Goal: Task Accomplishment & Management: Use online tool/utility

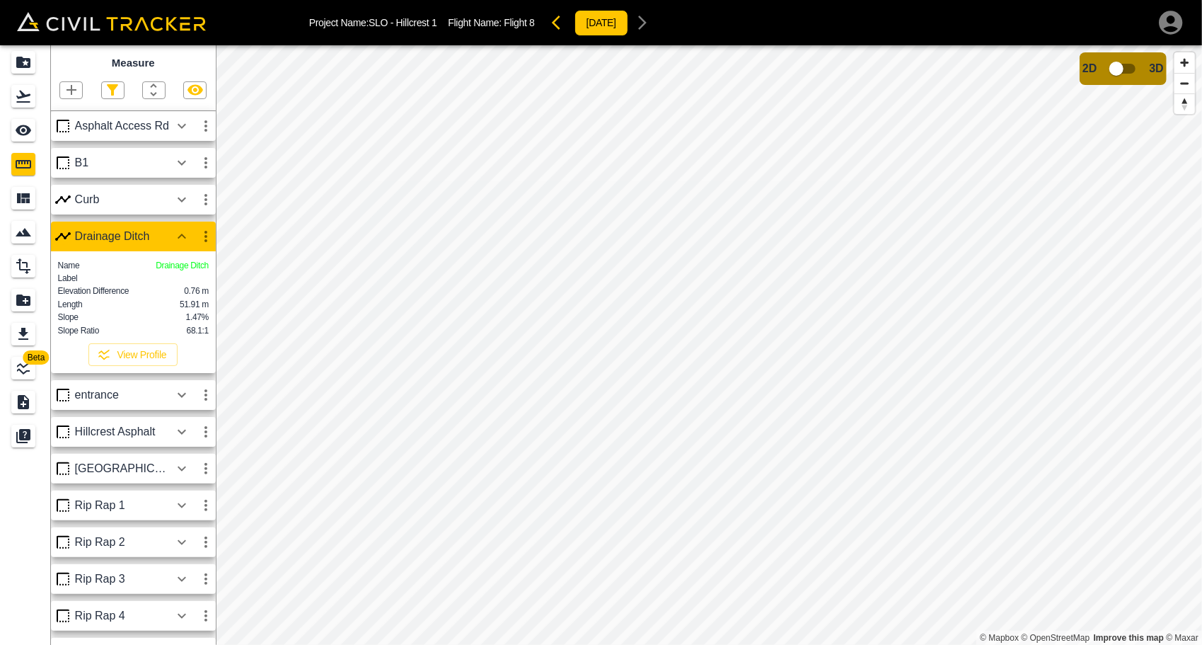
click at [69, 92] on icon "button" at bounding box center [71, 89] width 17 height 17
click at [65, 153] on p "Polygon" at bounding box center [68, 157] width 34 height 11
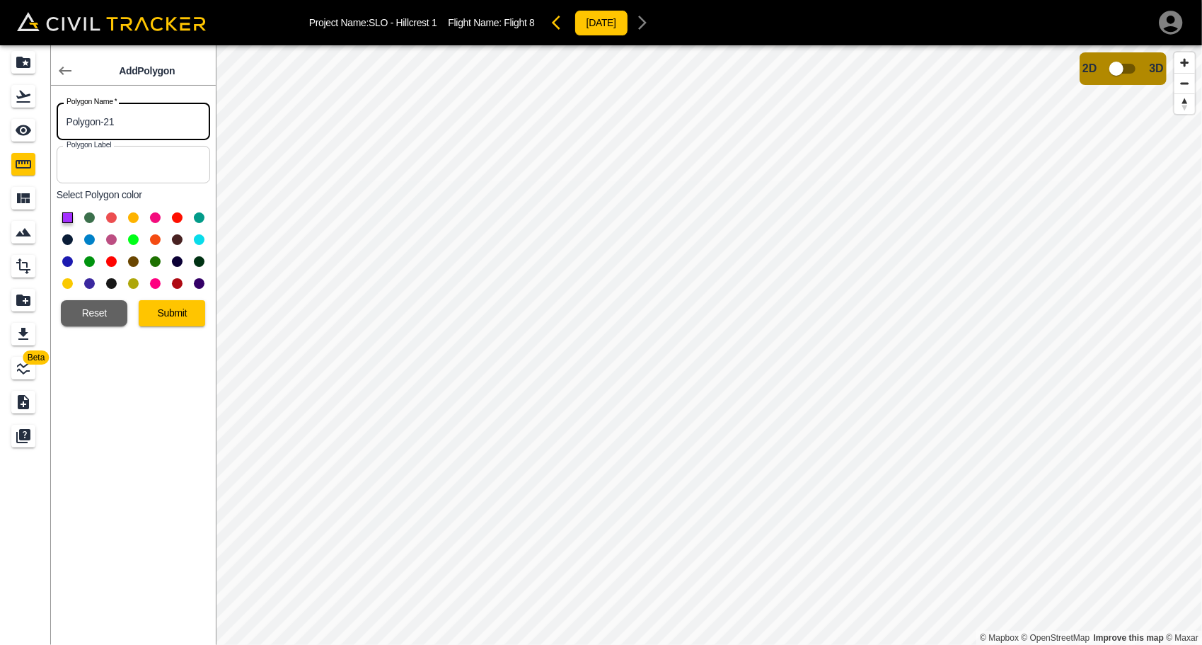
drag, startPoint x: 166, startPoint y: 123, endPoint x: 16, endPoint y: 133, distance: 150.3
click at [16, 133] on div "Beta Add Polygon Polygon Name   * Polygon-21 Polygon Name * Polygon Label Polyg…" at bounding box center [108, 344] width 216 height 599
type input "com entrance 1"
click at [162, 313] on button "Submit" at bounding box center [172, 313] width 67 height 26
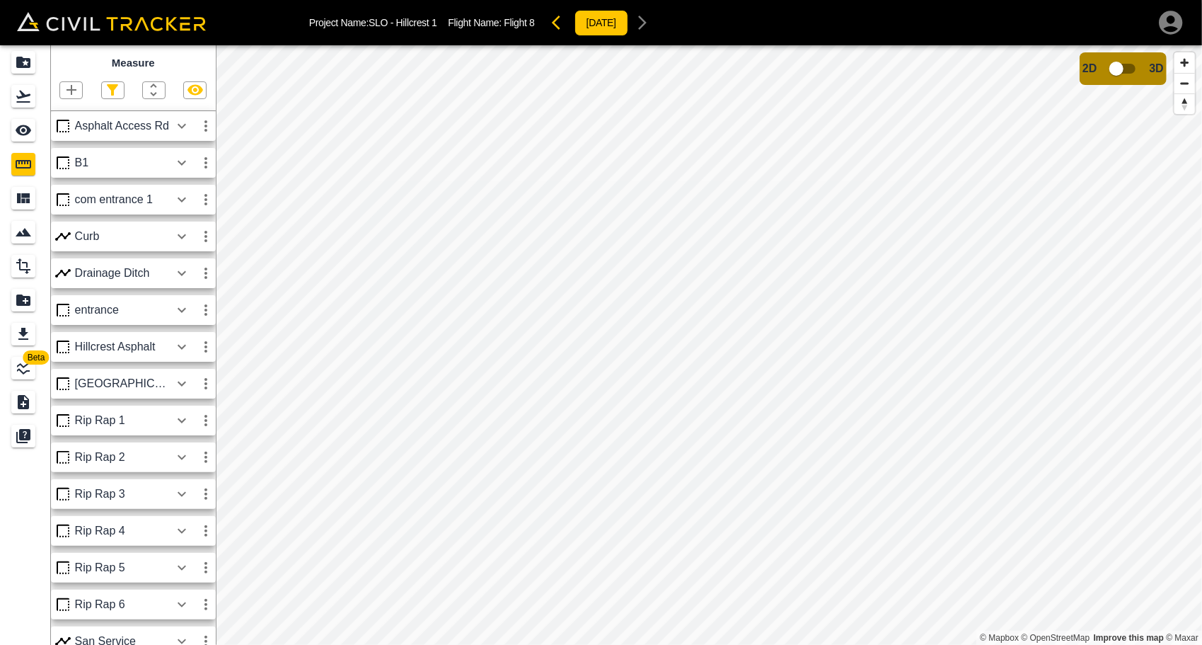
click at [179, 201] on icon "button" at bounding box center [181, 199] width 17 height 17
